Goal: Task Accomplishment & Management: Complete application form

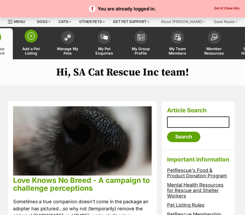
click at [32, 42] on span at bounding box center [31, 36] width 13 height 13
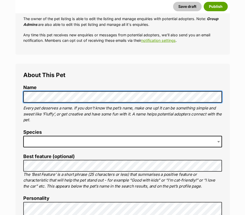
scroll to position [209, 0]
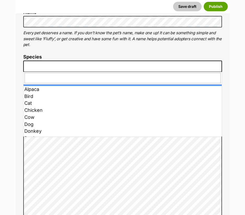
click at [56, 62] on span at bounding box center [122, 66] width 199 height 11
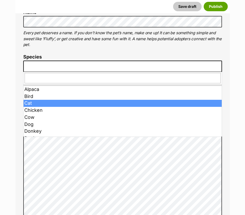
drag, startPoint x: 45, startPoint y: 101, endPoint x: 47, endPoint y: 97, distance: 4.3
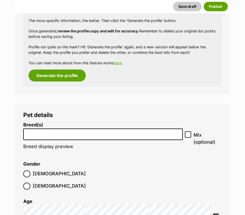
scroll to position [575, 0]
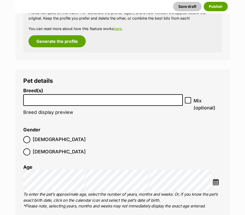
click at [44, 99] on input "search" at bounding box center [103, 98] width 156 height 5
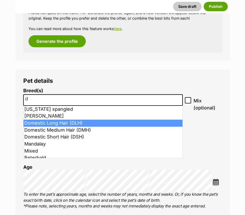
type input "d"
select select "252100"
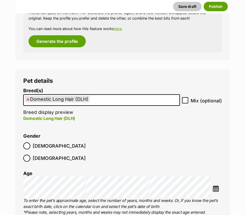
click at [36, 148] on span "Male" at bounding box center [59, 145] width 53 height 7
click at [215, 185] on li at bounding box center [216, 189] width 9 height 8
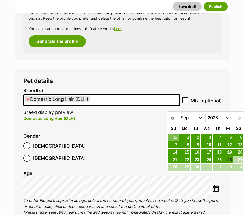
click at [225, 120] on select "2015 2016 2017 2018 2019 2020 2021 2022 2023 2024 2025" at bounding box center [219, 118] width 27 height 8
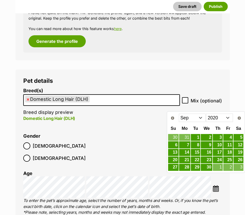
click at [204, 117] on select "Jan Feb Mar Apr May Jun Jul Aug Sep Oct Nov Dec" at bounding box center [192, 118] width 27 height 8
click at [199, 152] on link "15" at bounding box center [196, 152] width 10 height 7
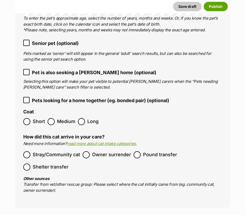
scroll to position [758, 0]
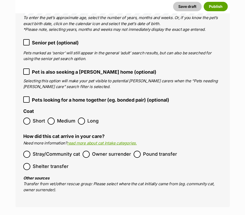
click at [98, 151] on span "Owner surrender" at bounding box center [111, 154] width 39 height 7
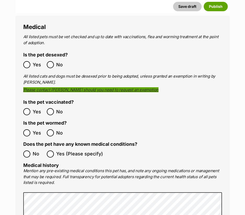
scroll to position [993, 0]
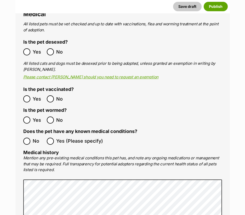
click at [36, 48] on span "Yes" at bounding box center [38, 51] width 11 height 7
click at [33, 95] on span "Yes" at bounding box center [38, 98] width 11 height 7
drag, startPoint x: 36, startPoint y: 106, endPoint x: 38, endPoint y: 112, distance: 6.4
click at [36, 117] on span "Yes" at bounding box center [38, 120] width 11 height 7
click at [36, 138] on span "No" at bounding box center [38, 141] width 11 height 7
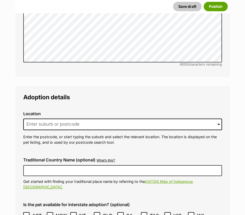
scroll to position [1228, 0]
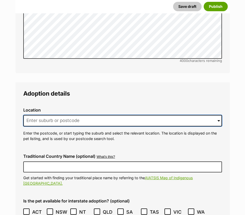
click at [61, 115] on input at bounding box center [122, 120] width 199 height 11
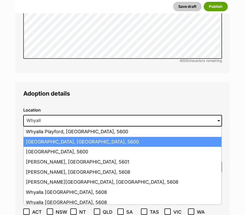
click at [64, 137] on li "Whyalla, South Australia, 5600" at bounding box center [123, 142] width 198 height 10
type input "Whyalla, South Australia, 5600"
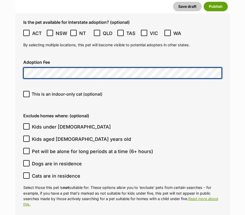
scroll to position [1411, 0]
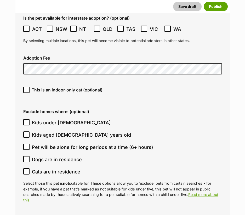
click at [63, 87] on span "This is an indoor-only cat (optional)" at bounding box center [67, 90] width 71 height 6
click at [30, 87] on input "This is an indoor-only cat (optional)" at bounding box center [26, 90] width 6 height 6
checkbox input "true"
click at [30, 156] on label "Dogs are in residence" at bounding box center [121, 159] width 196 height 7
click at [30, 156] on input "Dogs are in residence" at bounding box center [26, 159] width 6 height 6
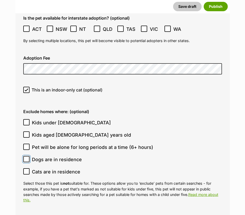
checkbox input "true"
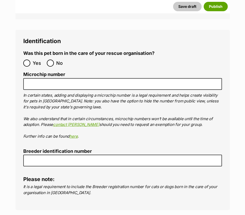
scroll to position [1803, 0]
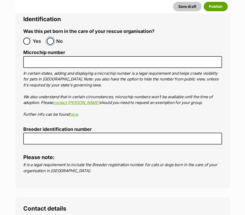
click at [52, 38] on input "No" at bounding box center [50, 41] width 7 height 7
radio input "true"
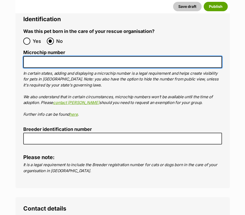
click at [67, 56] on input "Microchip number" at bounding box center [122, 62] width 199 height 12
paste input "991003003253442"
type input "991003003253442"
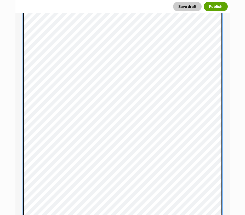
scroll to position [356, 0]
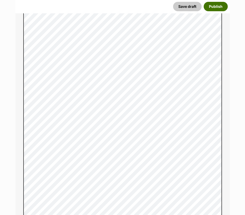
click at [216, 9] on button "Publish" at bounding box center [216, 6] width 24 height 9
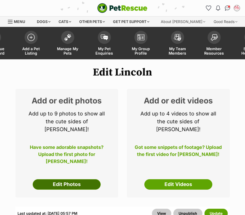
click at [73, 179] on link "Edit Photos" at bounding box center [67, 184] width 68 height 10
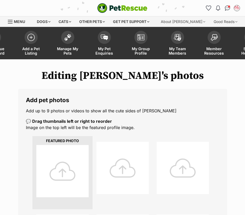
click at [73, 167] on div at bounding box center [62, 171] width 52 height 52
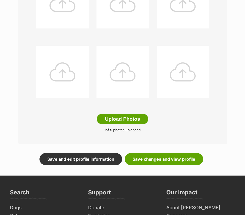
scroll to position [287, 0]
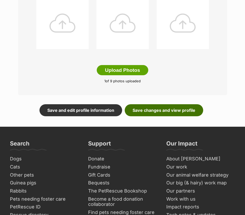
click at [165, 110] on link "Save changes and view profile" at bounding box center [164, 110] width 78 height 12
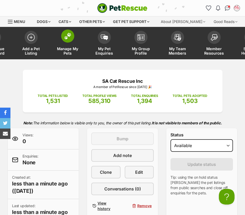
click at [62, 39] on span at bounding box center [67, 36] width 13 height 13
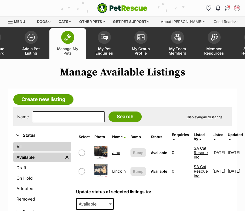
click at [28, 149] on link "All" at bounding box center [41, 146] width 57 height 9
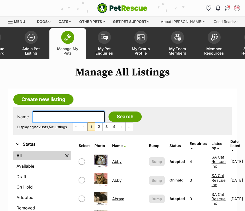
click at [57, 117] on input "text" at bounding box center [69, 116] width 72 height 11
type input "gilbert"
click at [108, 112] on input "Search" at bounding box center [124, 117] width 33 height 10
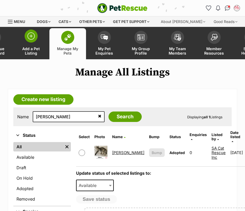
click at [28, 45] on link "Add a Pet Listing" at bounding box center [31, 43] width 37 height 31
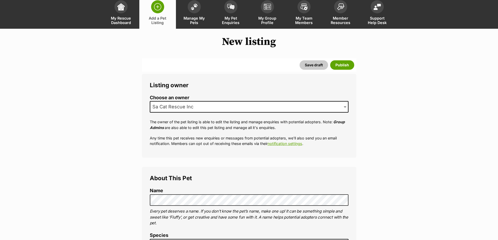
scroll to position [131, 0]
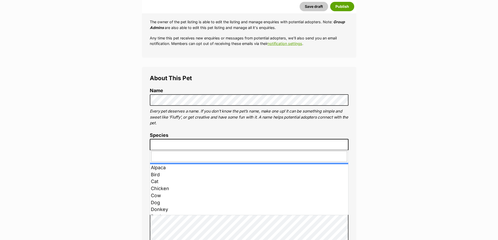
click at [194, 141] on span at bounding box center [249, 144] width 199 height 11
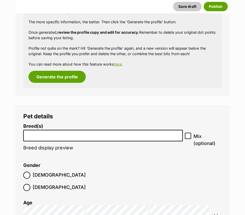
scroll to position [751, 0]
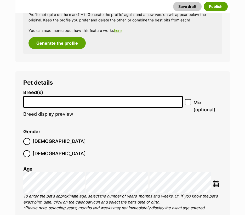
click at [65, 107] on span at bounding box center [103, 102] width 160 height 12
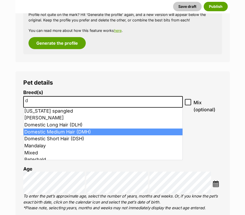
type input "d"
select select "252101"
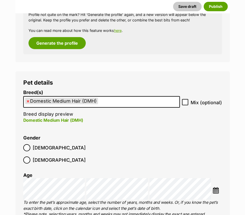
click at [37, 147] on span "Male" at bounding box center [59, 147] width 53 height 7
click at [217, 187] on img at bounding box center [215, 190] width 7 height 7
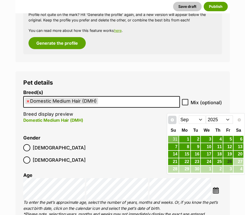
click at [176, 121] on link "Prev" at bounding box center [172, 120] width 8 height 8
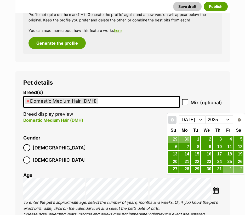
click at [176, 121] on link "Prev" at bounding box center [172, 120] width 8 height 8
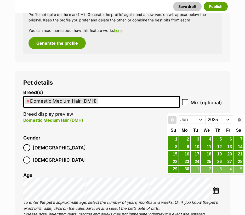
click at [176, 121] on link "Prev" at bounding box center [172, 120] width 8 height 8
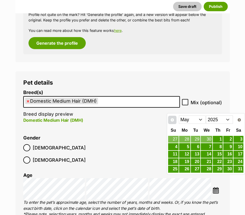
click at [176, 121] on link "Prev" at bounding box center [172, 120] width 8 height 8
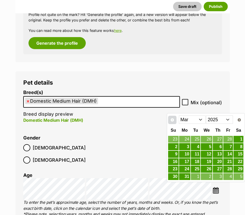
click at [176, 121] on link "Prev" at bounding box center [172, 120] width 8 height 8
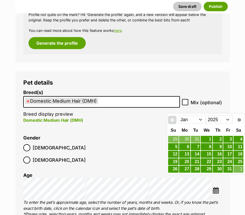
click at [176, 121] on link "Prev" at bounding box center [172, 120] width 8 height 8
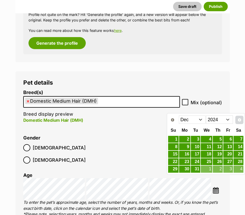
click at [237, 120] on span "Next" at bounding box center [239, 120] width 4 height 4
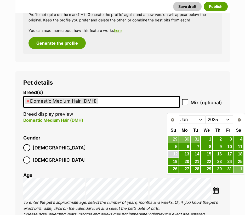
click at [172, 155] on link "12" at bounding box center [173, 154] width 10 height 7
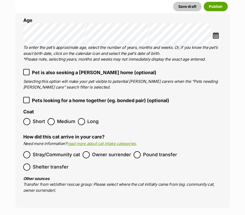
scroll to position [908, 0]
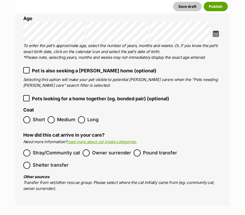
click at [57, 116] on span "Medium" at bounding box center [66, 119] width 18 height 7
click at [94, 149] on span "Owner surrender" at bounding box center [111, 152] width 39 height 7
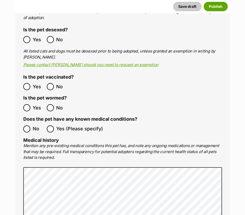
scroll to position [1195, 0]
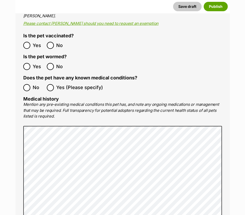
click at [33, 42] on span "Yes" at bounding box center [38, 45] width 11 height 7
click at [36, 63] on span "Yes" at bounding box center [38, 66] width 11 height 7
click at [36, 84] on span "No" at bounding box center [38, 87] width 11 height 7
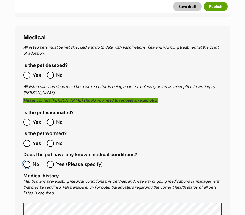
scroll to position [1143, 0]
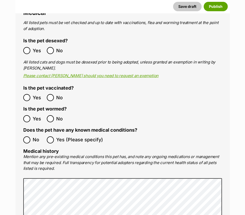
drag, startPoint x: 37, startPoint y: 43, endPoint x: 36, endPoint y: 40, distance: 3.3
click at [37, 44] on ol "Yes No" at bounding box center [72, 50] width 99 height 12
click at [36, 47] on span "Yes" at bounding box center [38, 50] width 11 height 7
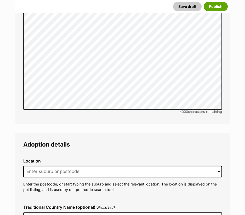
scroll to position [1430, 0]
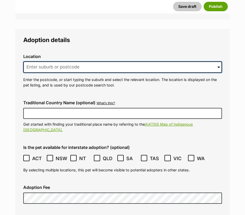
click at [65, 61] on input at bounding box center [122, 66] width 199 height 11
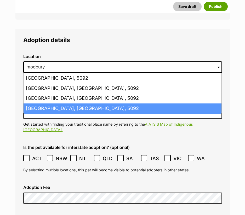
click at [38, 103] on li "Modbury, South Australia, 5092" at bounding box center [123, 108] width 198 height 10
type input "Modbury, South Australia, 5092"
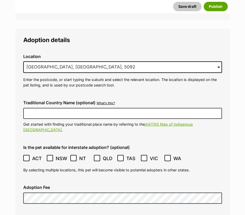
click at [67, 215] on span "This is an indoor-only cat (optional)" at bounding box center [67, 219] width 71 height 6
click at [30, 215] on input "This is an indoor-only cat (optional)" at bounding box center [26, 219] width 6 height 6
checkbox input "true"
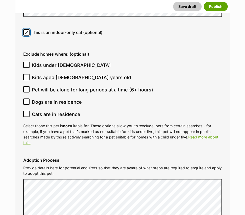
scroll to position [1613, 0]
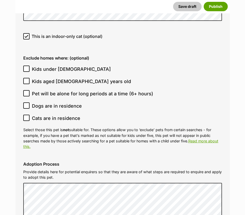
click at [63, 66] on span "Kids under 5 years old" at bounding box center [71, 69] width 79 height 7
click at [30, 66] on input "Kids under 5 years old" at bounding box center [26, 69] width 6 height 6
checkbox input "true"
click at [65, 78] on span "Kids aged 6-12 years old" at bounding box center [81, 81] width 99 height 7
click at [30, 78] on input "Kids aged 6-12 years old" at bounding box center [26, 81] width 6 height 6
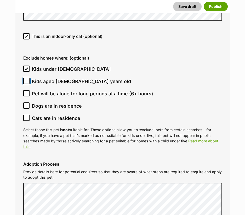
checkbox input "true"
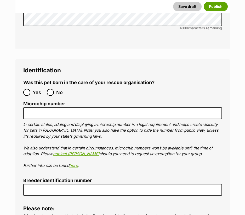
scroll to position [1901, 0]
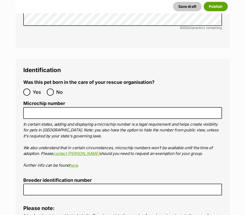
click at [58, 89] on span "No" at bounding box center [61, 92] width 11 height 7
click at [54, 89] on input "No" at bounding box center [50, 92] width 7 height 7
radio input "true"
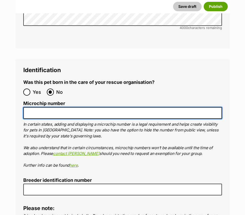
click at [64, 107] on input "Microchip number" at bounding box center [122, 113] width 199 height 12
click at [66, 107] on input "Microchip number" at bounding box center [122, 113] width 199 height 12
paste input "991003003232160"
type input "991003003232160"
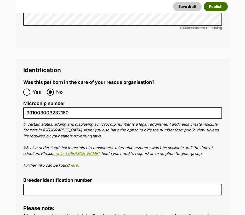
click at [216, 8] on button "Publish" at bounding box center [216, 6] width 24 height 9
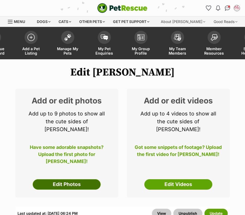
click at [81, 179] on link "Edit Photos" at bounding box center [67, 184] width 68 height 10
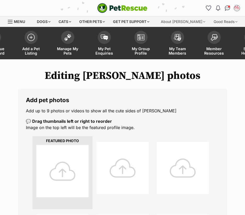
click at [77, 170] on div at bounding box center [62, 171] width 52 height 52
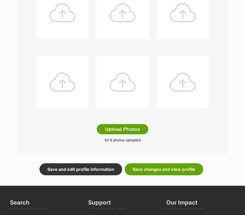
scroll to position [235, 0]
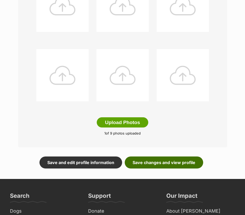
click at [187, 161] on link "Save changes and view profile" at bounding box center [164, 162] width 78 height 12
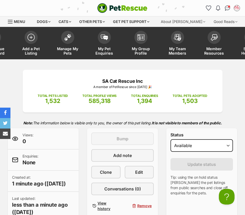
click at [123, 7] on img "PetRescue" at bounding box center [122, 8] width 50 height 10
